Goal: Transaction & Acquisition: Purchase product/service

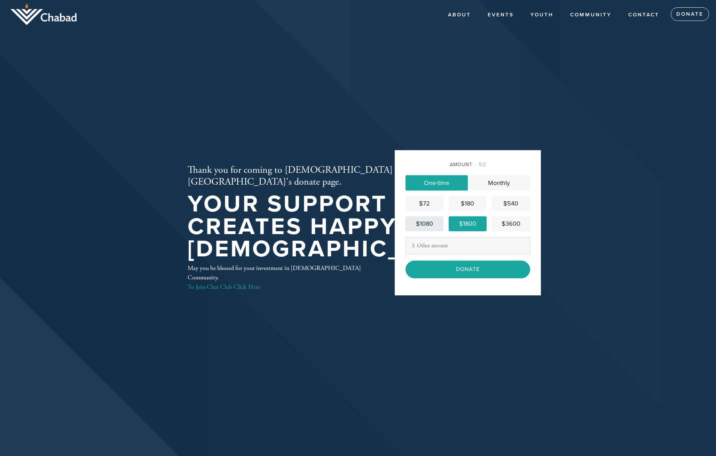
click at [428, 225] on div "$1080" at bounding box center [424, 223] width 32 height 9
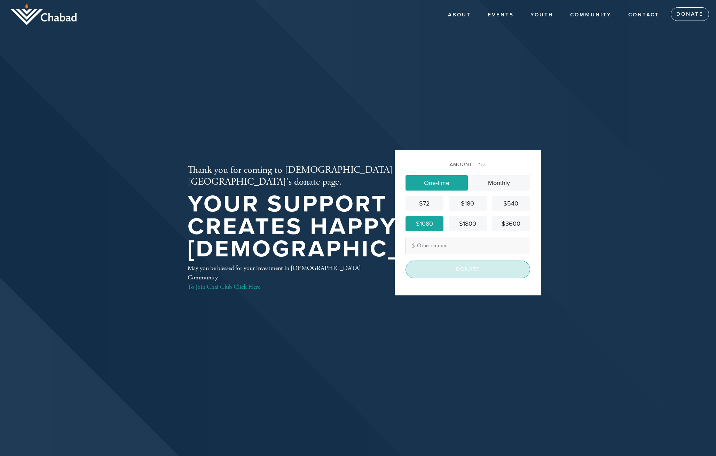
click at [473, 267] on input "Donate" at bounding box center [468, 268] width 125 height 17
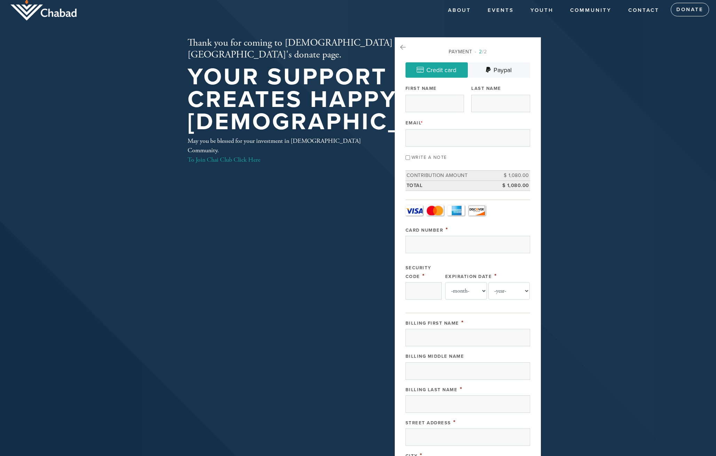
click at [272, 270] on div "Thank you for coming to [DEMOGRAPHIC_DATA][GEOGRAPHIC_DATA]'s donate page. Your…" at bounding box center [358, 318] width 376 height 562
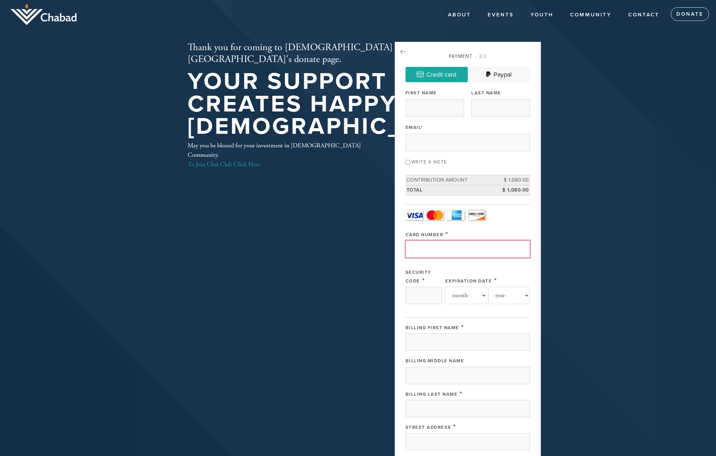
click at [461, 257] on input "Card Number" at bounding box center [468, 248] width 125 height 17
type input "Michael"
type input "4388576159961989"
type input "175"
select select "10"
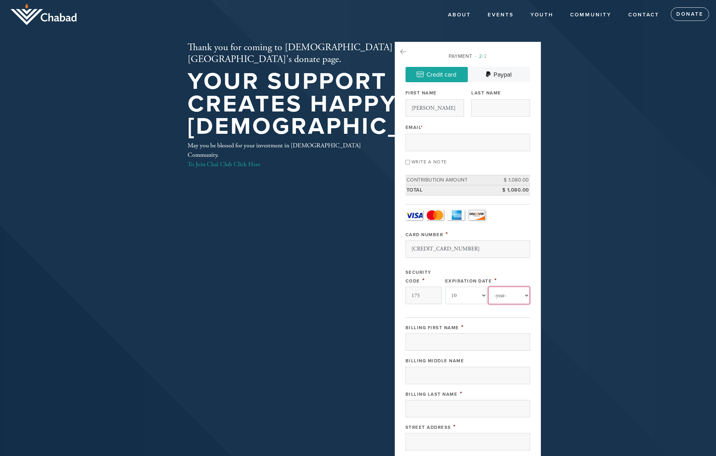
select select "2027"
type input "Michael"
type input "Grinkrug"
click at [428, 249] on input "4388576159961989" at bounding box center [468, 248] width 125 height 17
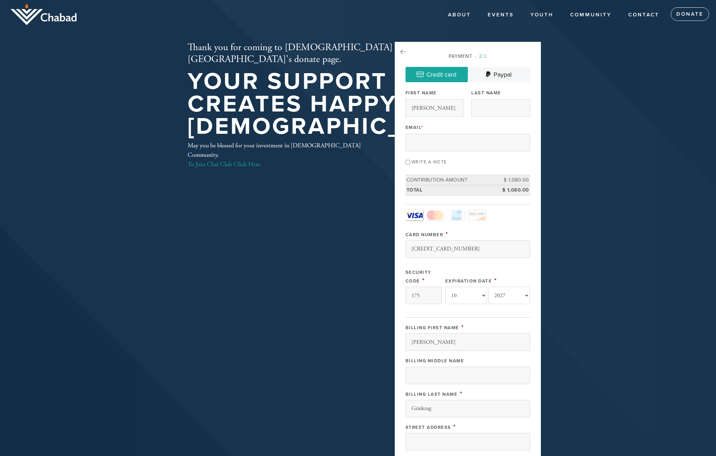
click at [5, 82] on header "About Mission Chai Partners Team Events YOUTH Motherhood GROW AFTERSCHOOL Gani …" at bounding box center [358, 323] width 716 height 646
